Goal: Obtain resource: Obtain resource

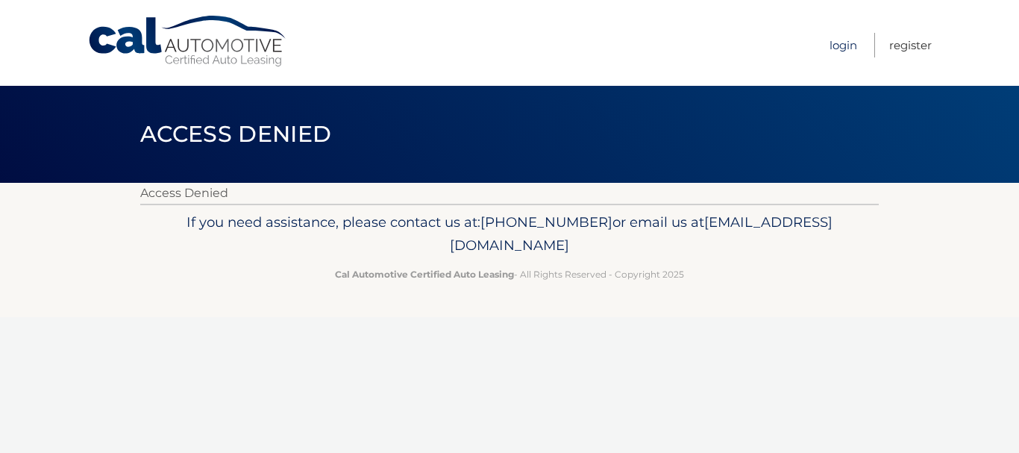
click at [850, 45] on link "Login" at bounding box center [844, 45] width 28 height 25
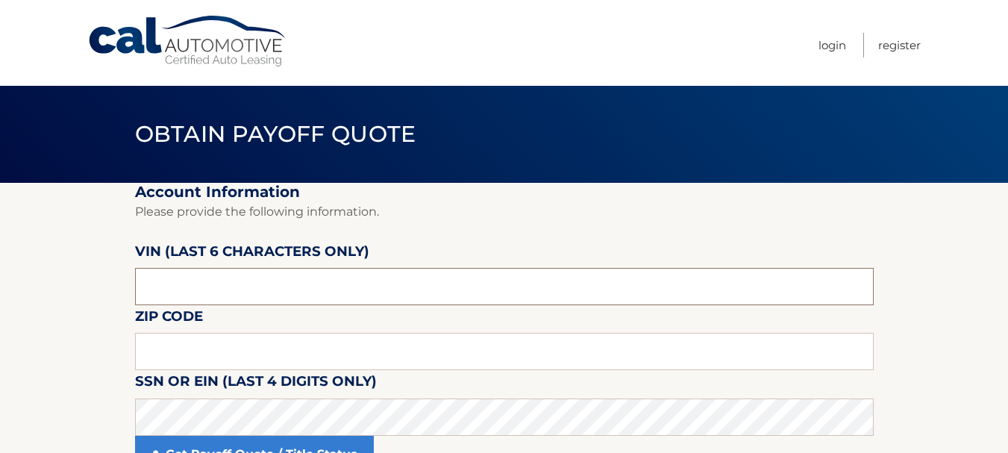
click at [201, 284] on input "text" at bounding box center [504, 286] width 739 height 37
drag, startPoint x: 201, startPoint y: 284, endPoint x: 74, endPoint y: 292, distance: 127.9
click at [74, 292] on section "Account Information Please provide the following information. [PERSON_NAME] (la…" at bounding box center [504, 337] width 1008 height 308
type input "534187"
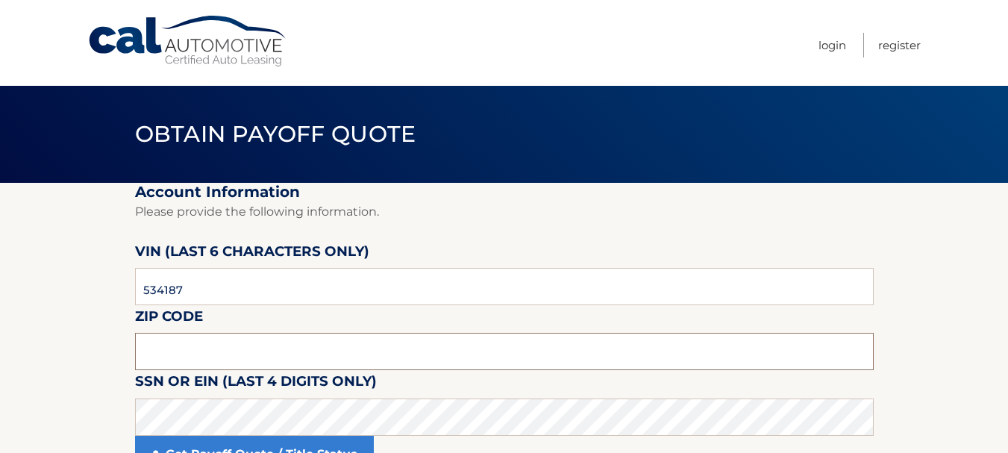
click at [170, 348] on input "text" at bounding box center [504, 351] width 739 height 37
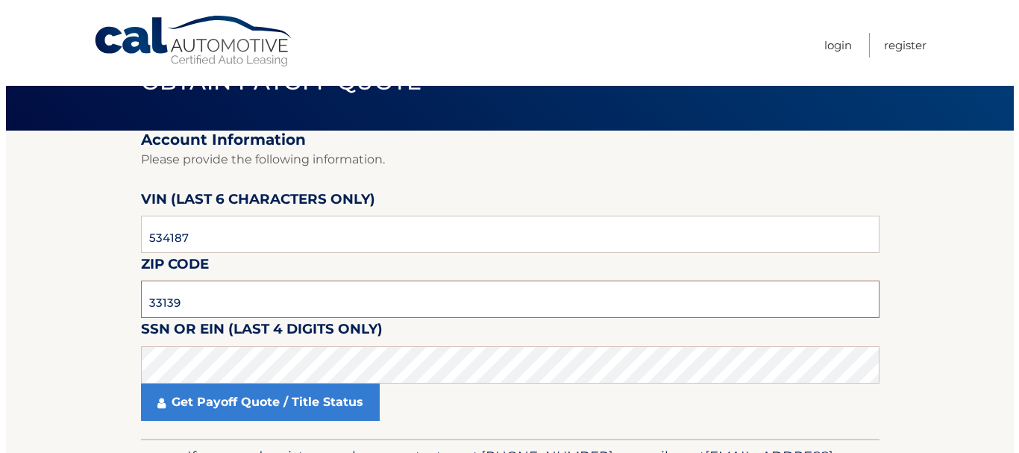
scroll to position [149, 0]
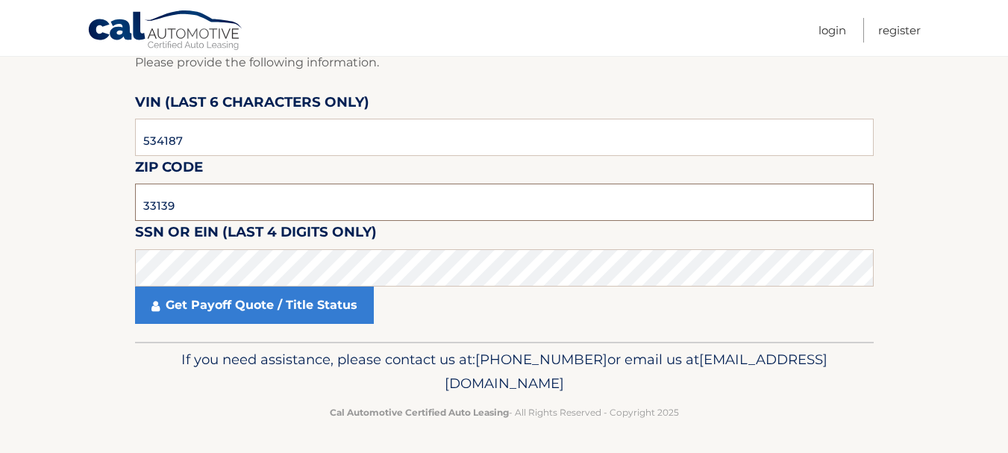
type input "33139"
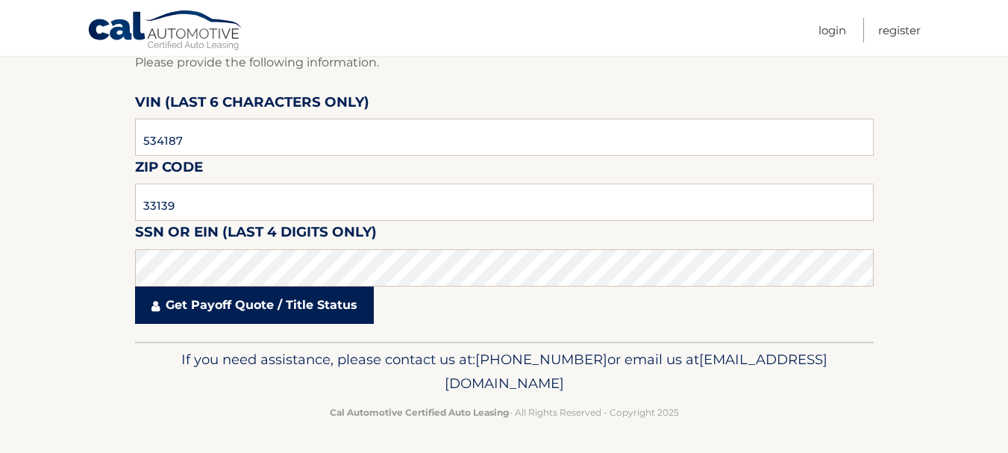
click at [198, 300] on link "Get Payoff Quote / Title Status" at bounding box center [254, 305] width 239 height 37
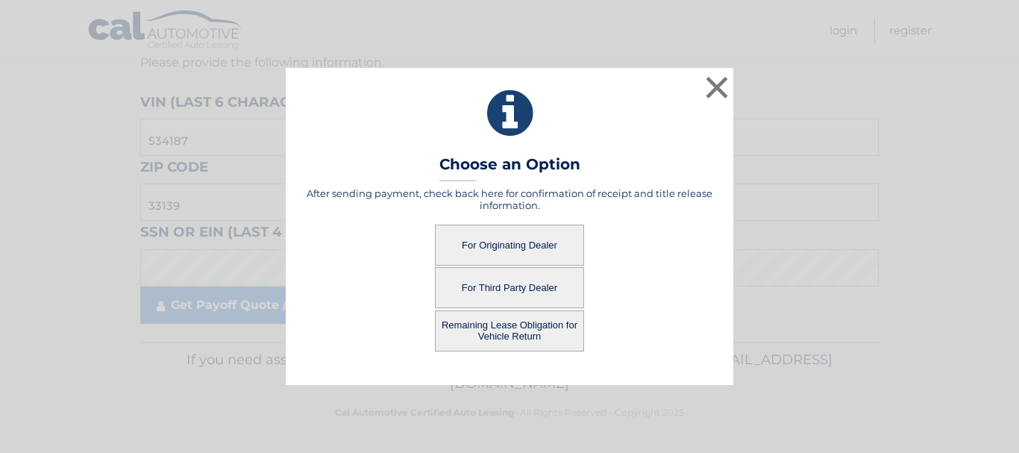
click at [510, 242] on button "For Originating Dealer" at bounding box center [509, 245] width 149 height 41
click at [507, 242] on button "For Originating Dealer" at bounding box center [509, 245] width 149 height 41
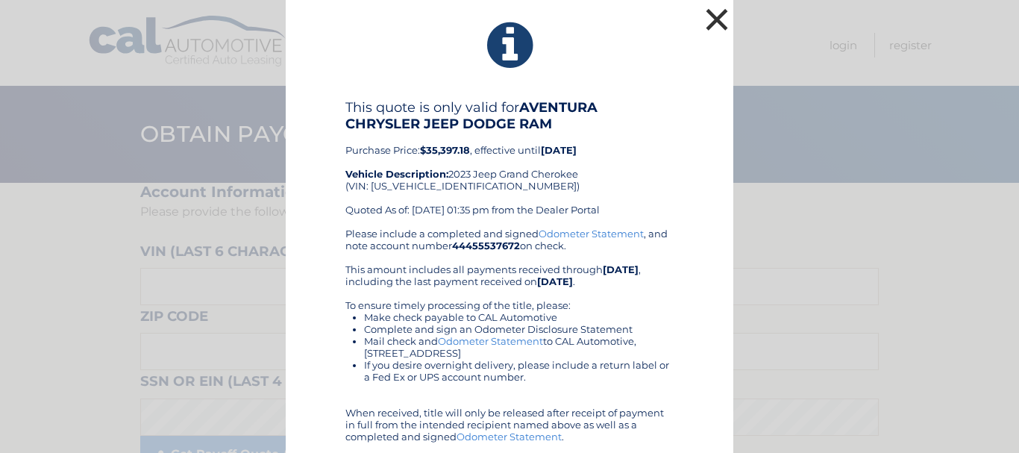
click at [704, 12] on button "×" at bounding box center [717, 19] width 30 height 30
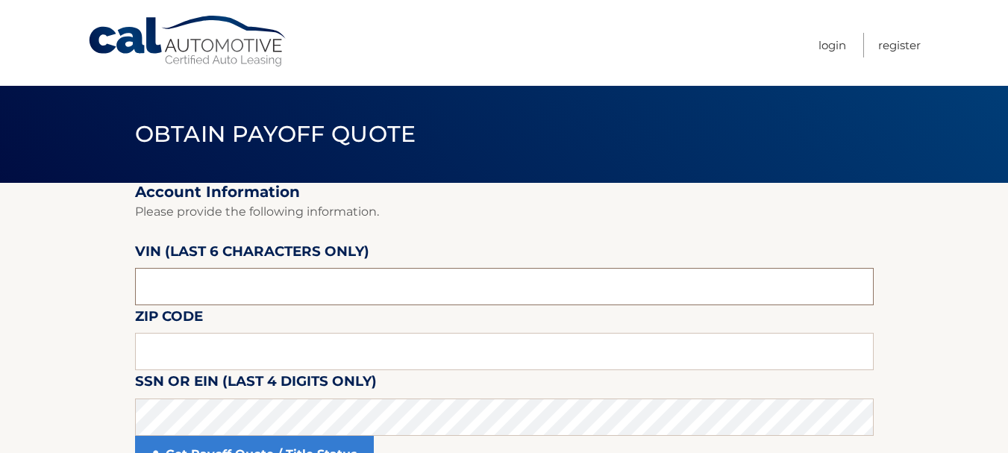
click at [202, 278] on input "text" at bounding box center [504, 286] width 739 height 37
type input "534187"
click at [181, 358] on input "text" at bounding box center [504, 351] width 739 height 37
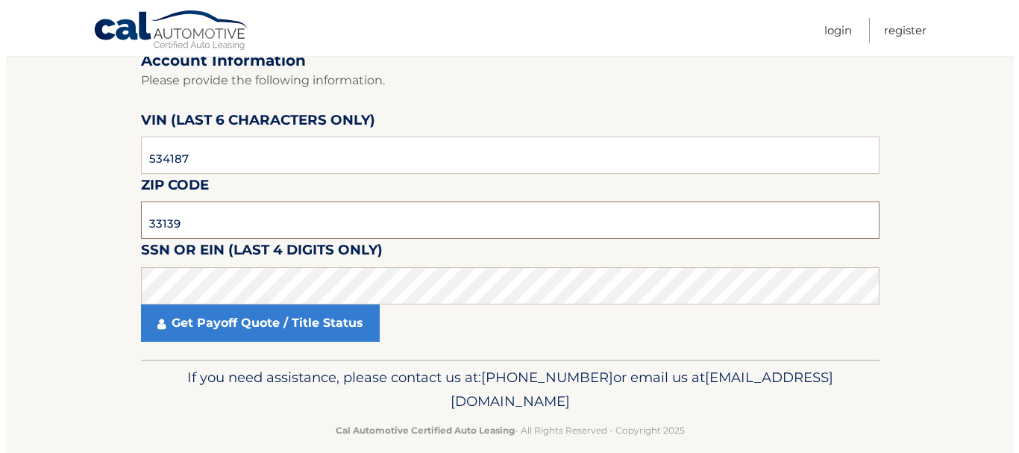
scroll to position [149, 0]
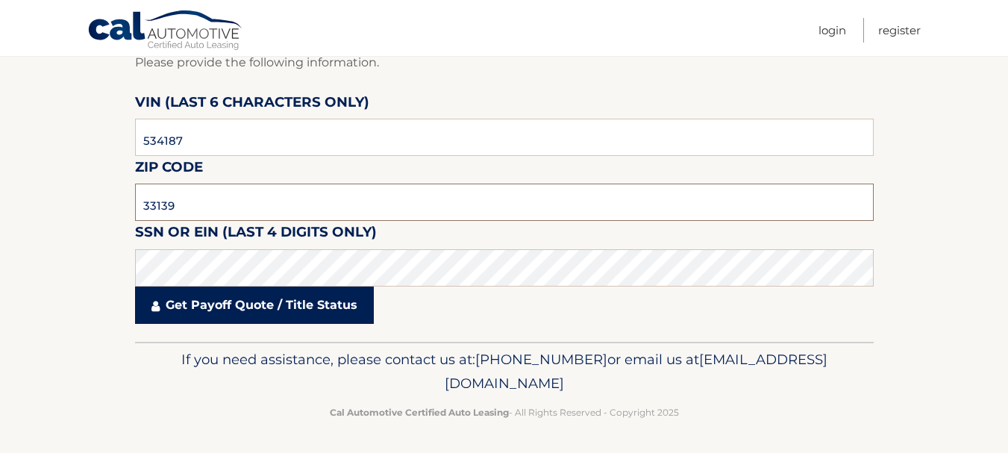
type input "33139"
click at [161, 309] on link "Get Payoff Quote / Title Status" at bounding box center [254, 305] width 239 height 37
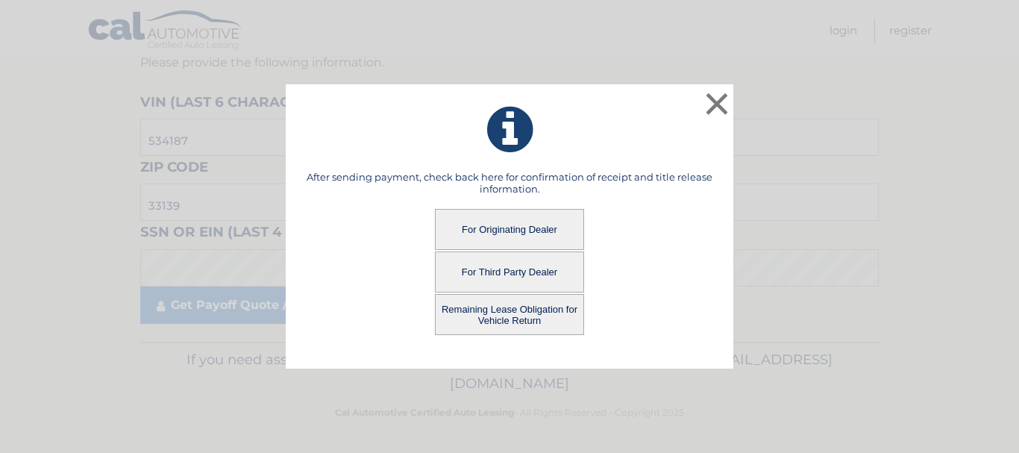
click at [481, 315] on button "Remaining Lease Obligation for Vehicle Return" at bounding box center [509, 314] width 149 height 41
click at [480, 315] on button "Remaining Lease Obligation for Vehicle Return" at bounding box center [509, 314] width 149 height 41
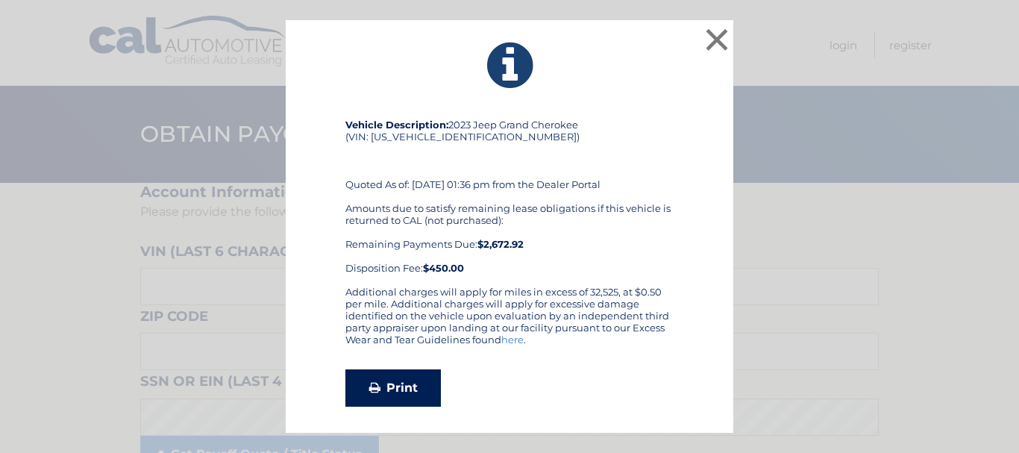
click at [400, 384] on link "Print" at bounding box center [393, 387] width 96 height 37
